Goal: Find contact information

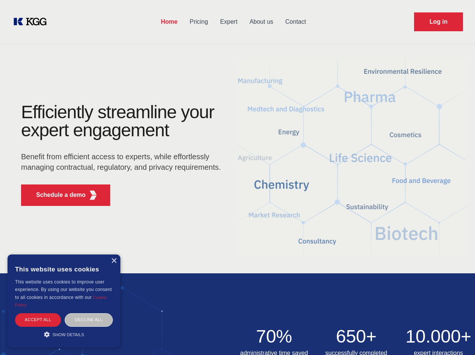
click at [237, 177] on div "Efficiently streamline your expert engagement Benefit from efficient access to …" at bounding box center [123, 157] width 229 height 109
click at [56, 195] on p "Schedule a demo" at bounding box center [61, 194] width 50 height 9
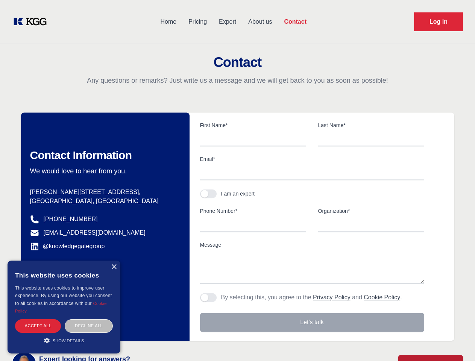
click at [114, 261] on div "× This website uses cookies This website uses cookies to improve user experienc…" at bounding box center [64, 307] width 113 height 93
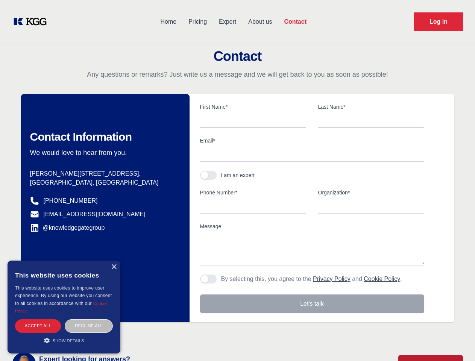
click at [38, 319] on div "Accept all" at bounding box center [38, 325] width 46 height 13
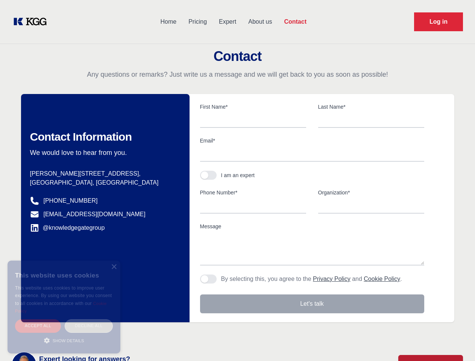
click at [89, 319] on body "Home Pricing Expert About us Contact Log in Contact Any questions or remarks? J…" at bounding box center [237, 330] width 475 height 661
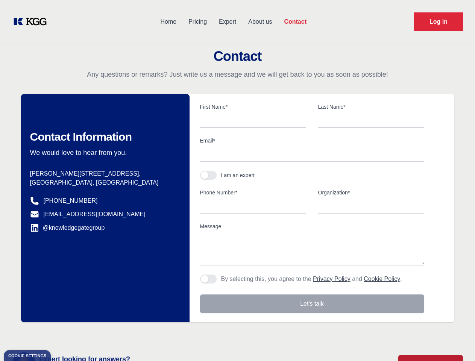
click at [64, 334] on main "Contact Any questions or remarks? Just write us a message and we will get back …" at bounding box center [237, 196] width 475 height 392
